Goal: Find specific page/section: Find specific page/section

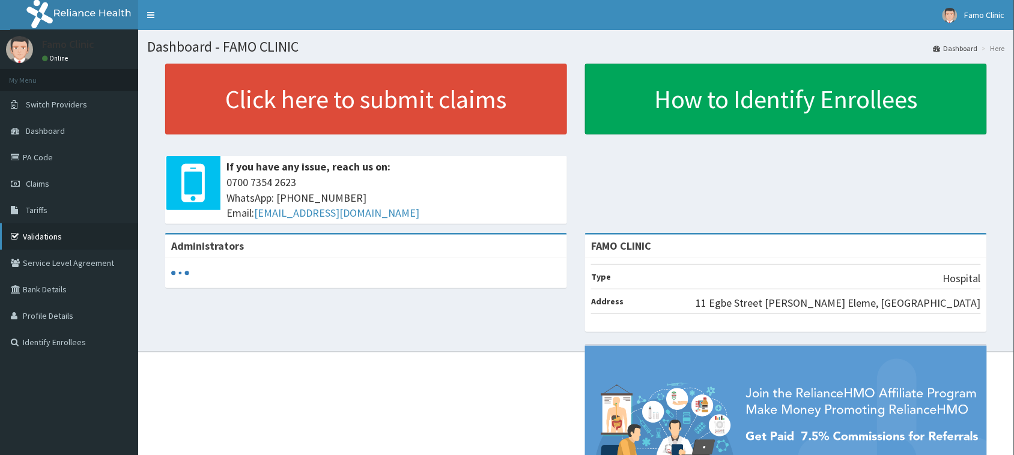
click at [50, 236] on link "Validations" at bounding box center [69, 237] width 138 height 26
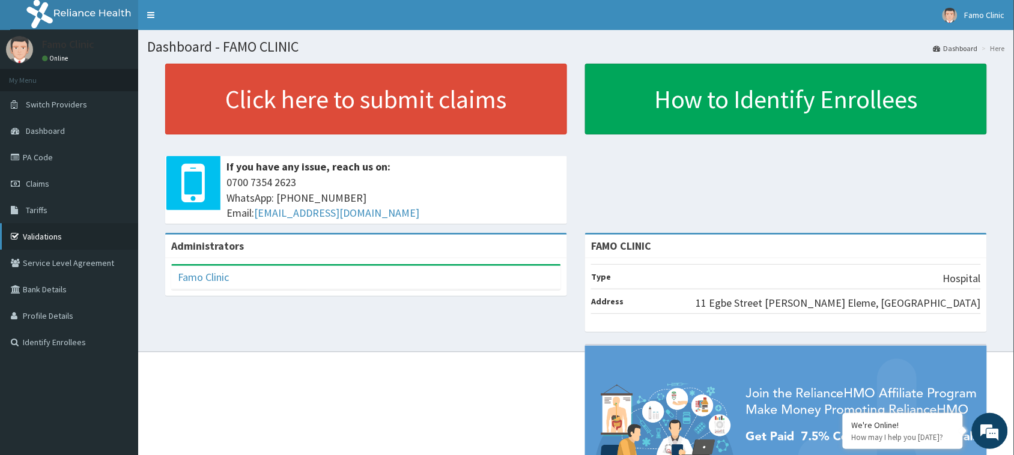
click at [49, 234] on link "Validations" at bounding box center [69, 237] width 138 height 26
